Goal: Transaction & Acquisition: Purchase product/service

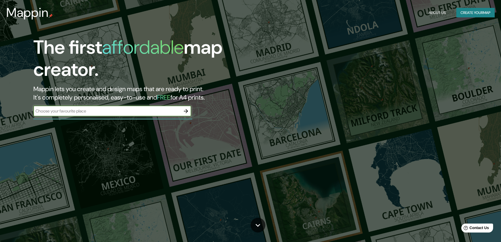
type input "CARABAYLLO"
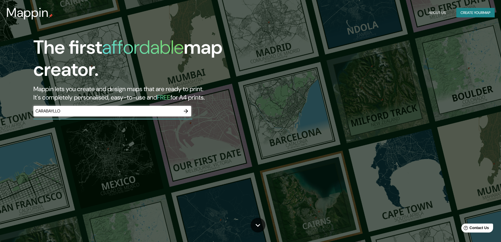
click at [190, 107] on div at bounding box center [186, 111] width 11 height 11
click at [187, 110] on icon "button" at bounding box center [186, 111] width 4 height 4
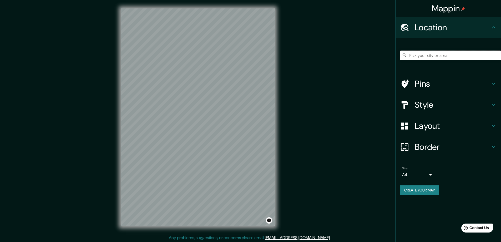
click at [419, 56] on input "Pick your city or area" at bounding box center [450, 55] width 101 height 9
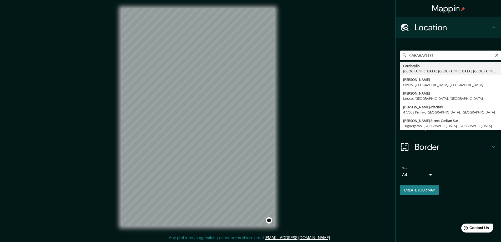
type input "Carabayllo, [GEOGRAPHIC_DATA], [GEOGRAPHIC_DATA], [GEOGRAPHIC_DATA]"
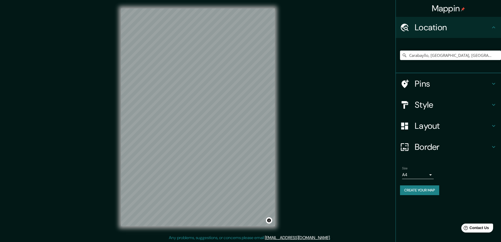
click at [456, 109] on h4 "Style" at bounding box center [453, 104] width 76 height 11
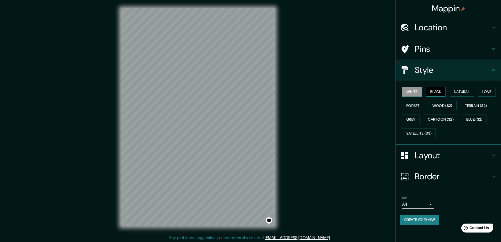
click at [441, 93] on button "Black" at bounding box center [436, 92] width 20 height 10
click at [464, 90] on button "Natural" at bounding box center [462, 92] width 24 height 10
click at [424, 207] on body "Mappin Location [GEOGRAPHIC_DATA], [GEOGRAPHIC_DATA], [GEOGRAPHIC_DATA], [GEOGR…" at bounding box center [250, 121] width 501 height 242
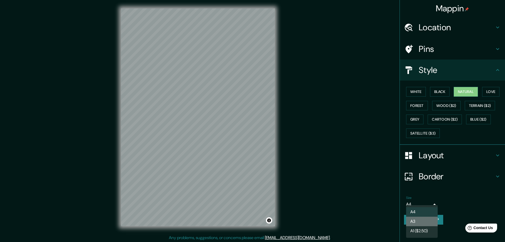
click at [423, 224] on li "A3" at bounding box center [422, 221] width 32 height 9
type input "a4"
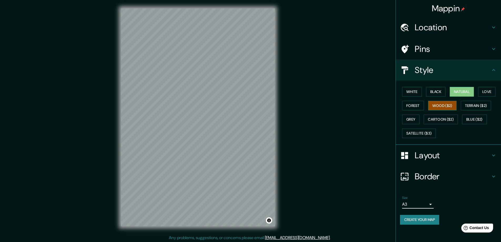
click at [438, 103] on button "Wood ($2)" at bounding box center [442, 106] width 28 height 10
click at [439, 94] on button "Black" at bounding box center [436, 92] width 20 height 10
click at [459, 92] on button "Natural" at bounding box center [462, 92] width 24 height 10
click at [410, 108] on button "Forest" at bounding box center [413, 106] width 22 height 10
click at [456, 91] on button "Natural" at bounding box center [462, 92] width 24 height 10
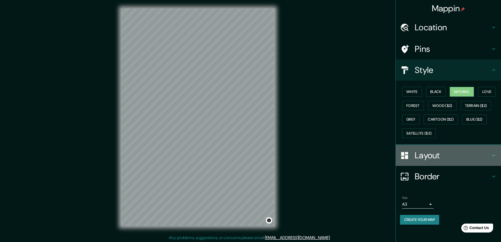
click at [442, 154] on h4 "Layout" at bounding box center [453, 155] width 76 height 11
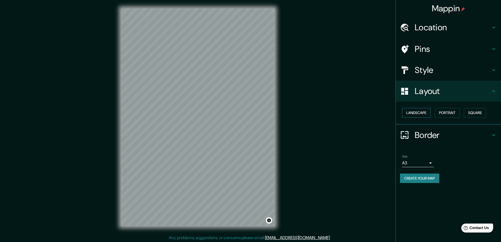
click at [418, 114] on button "Landscape" at bounding box center [416, 113] width 28 height 10
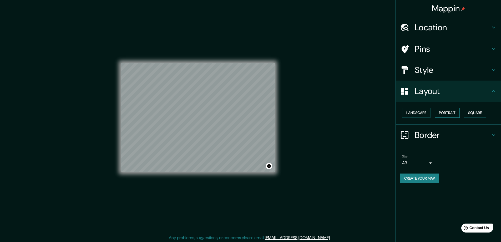
click at [445, 112] on button "Portrait" at bounding box center [447, 113] width 25 height 10
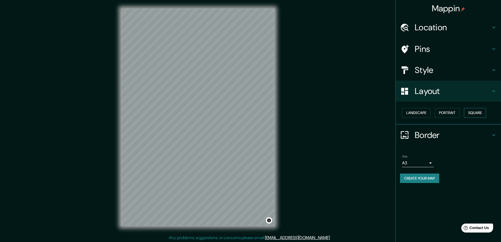
click at [477, 114] on button "Square" at bounding box center [475, 113] width 22 height 10
